Goal: Task Accomplishment & Management: Manage account settings

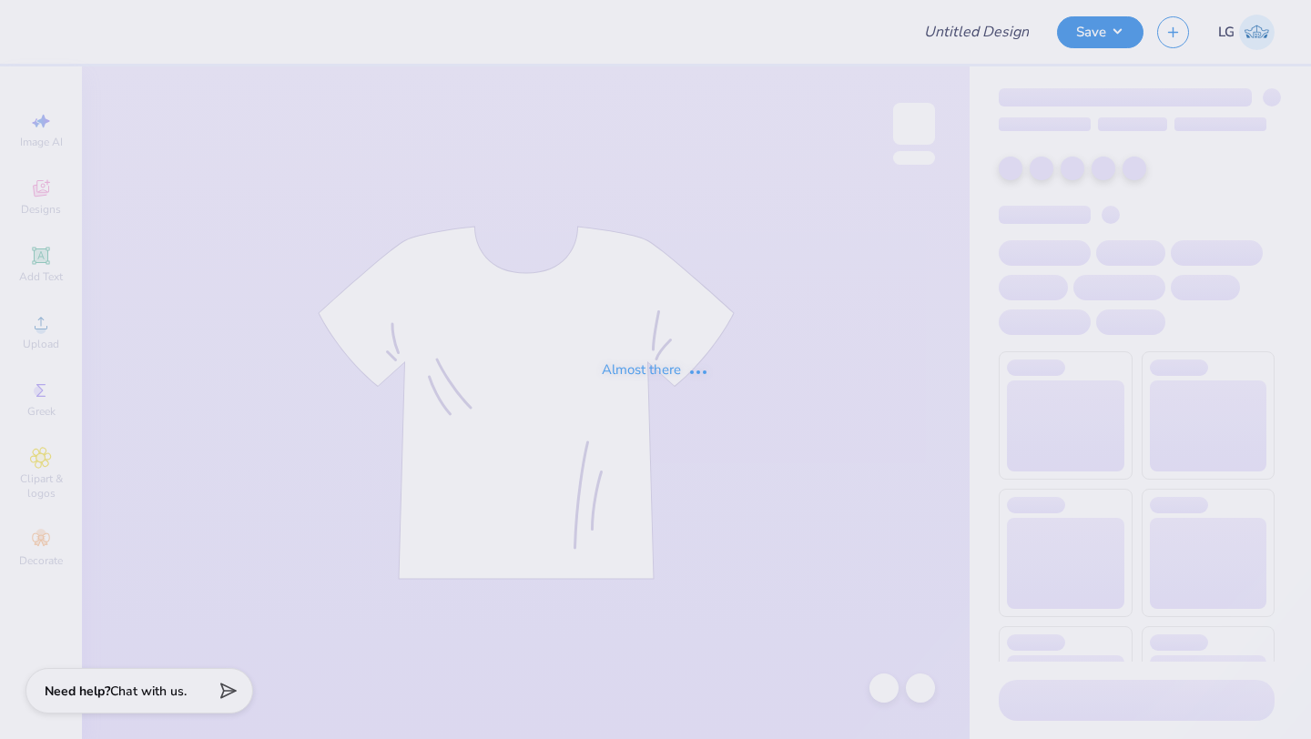
type input "Recruitment"
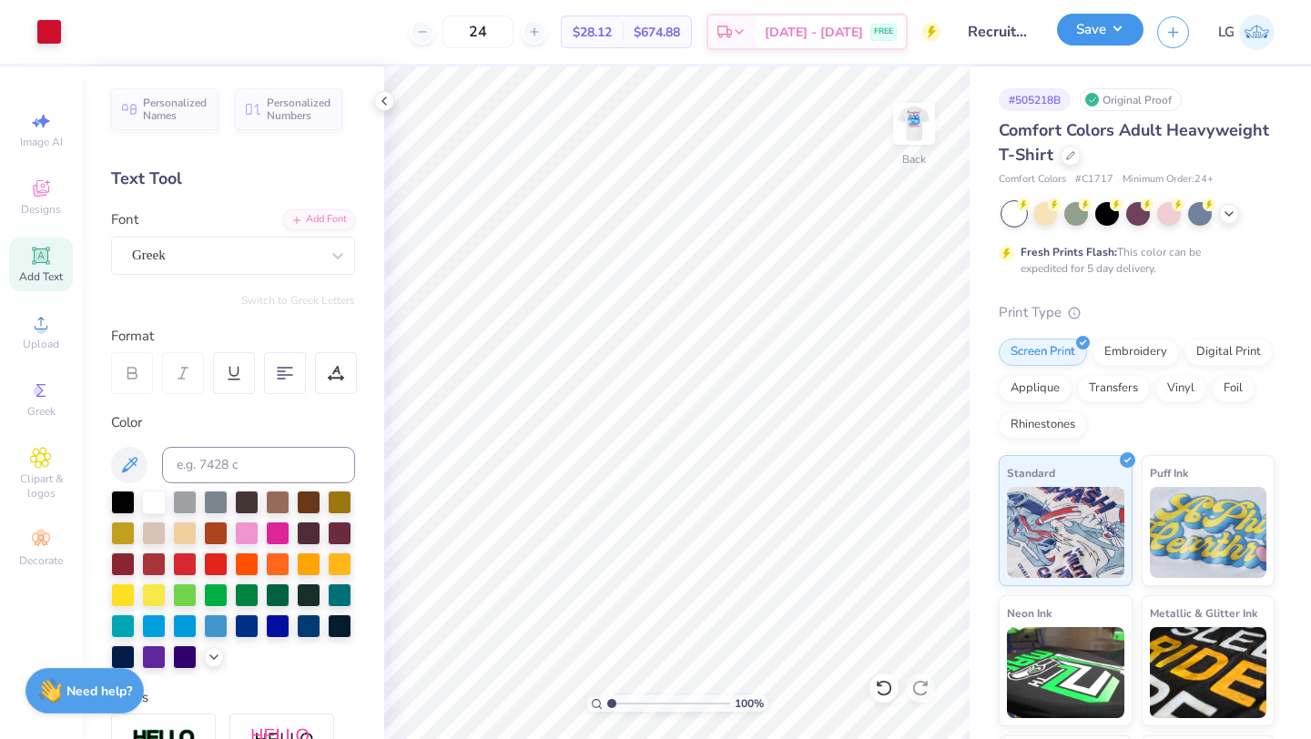
click at [1098, 24] on button "Save" at bounding box center [1100, 30] width 87 height 32
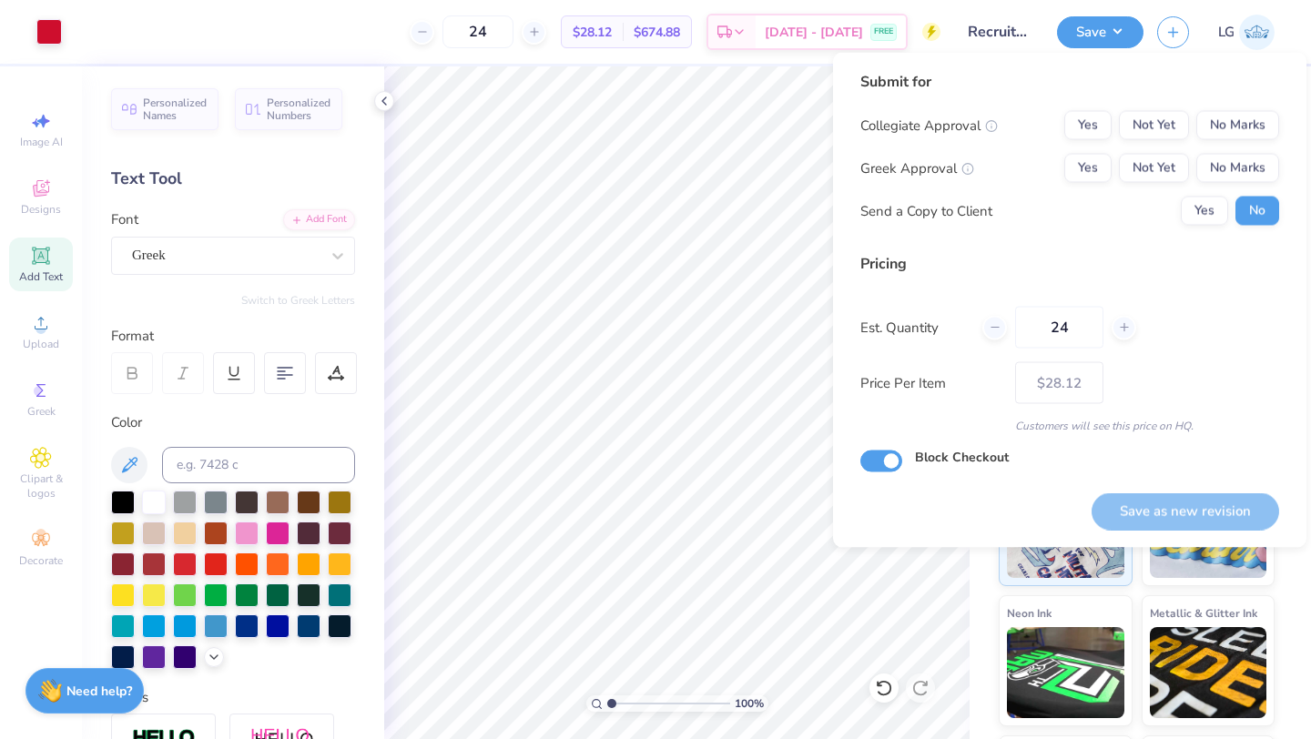
click at [1227, 107] on div "Submit for Collegiate Approval Yes Not Yet No Marks Greek Approval Yes Not Yet …" at bounding box center [1070, 155] width 419 height 168
click at [1228, 133] on button "No Marks" at bounding box center [1238, 125] width 83 height 29
click at [1228, 158] on button "No Marks" at bounding box center [1238, 168] width 83 height 29
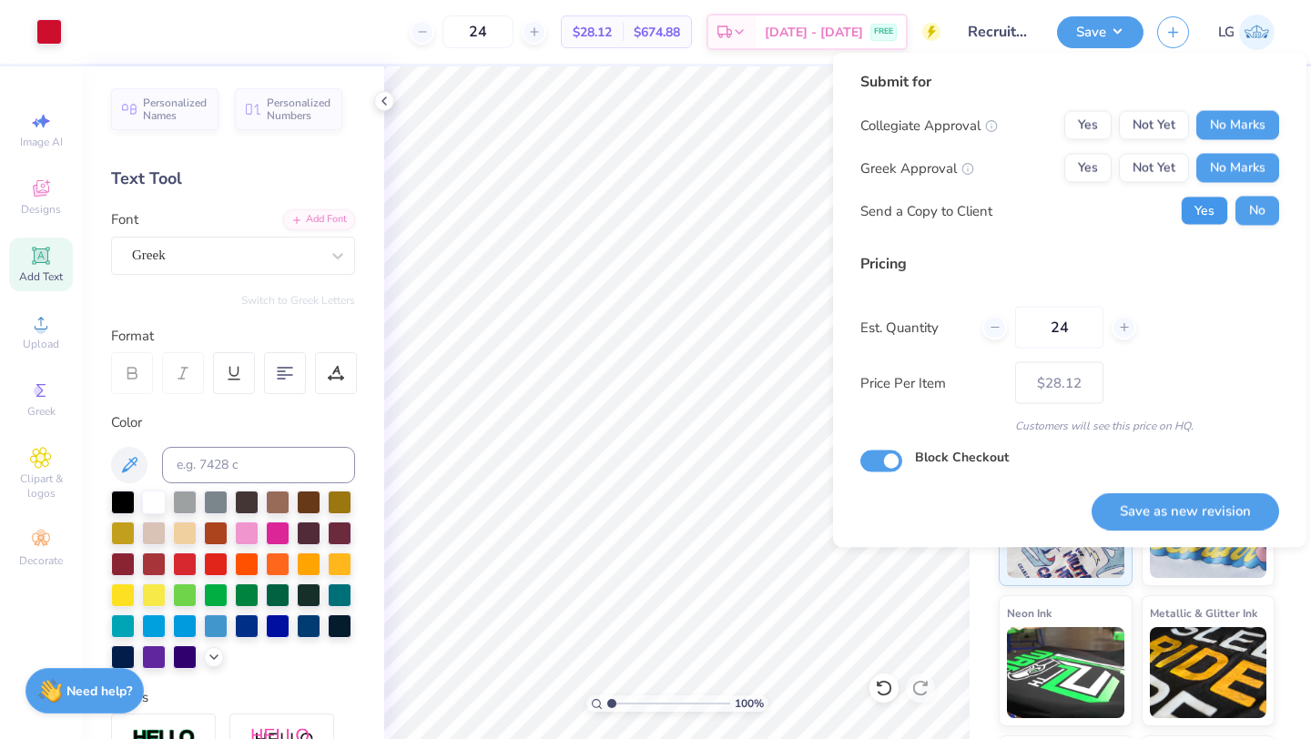
click at [1207, 197] on button "Yes" at bounding box center [1204, 211] width 47 height 29
click at [1177, 517] on button "Save as new revision" at bounding box center [1186, 511] width 188 height 37
type input "– –"
